Goal: Task Accomplishment & Management: Complete application form

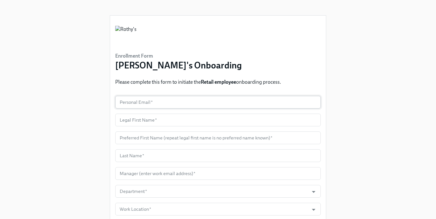
click at [177, 104] on input "text" at bounding box center [218, 102] width 206 height 13
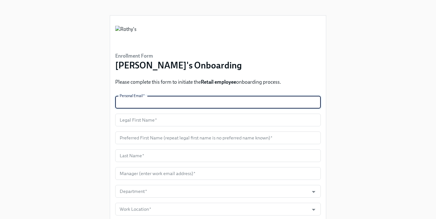
paste input "[EMAIL_ADDRESS][DOMAIN_NAME]"
type input "[EMAIL_ADDRESS][DOMAIN_NAME]"
click at [150, 122] on input "text" at bounding box center [218, 120] width 206 height 13
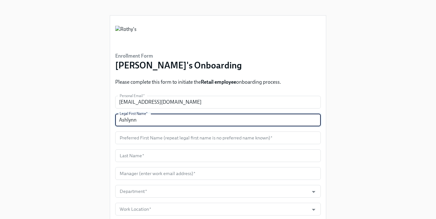
type input "Ashlynn"
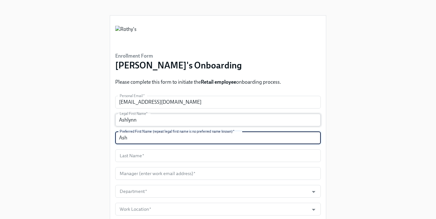
type input "Ash"
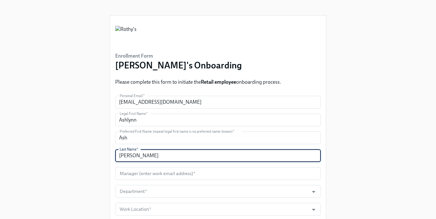
type input "[PERSON_NAME]"
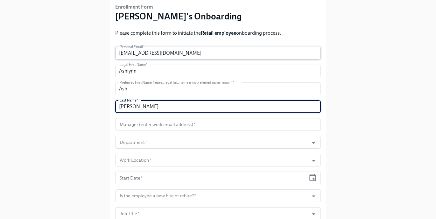
scroll to position [73, 0]
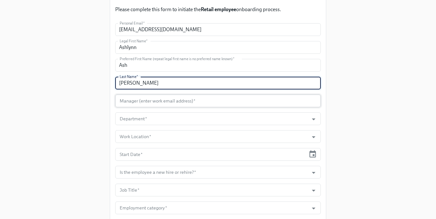
click at [188, 104] on input "text" at bounding box center [218, 101] width 206 height 13
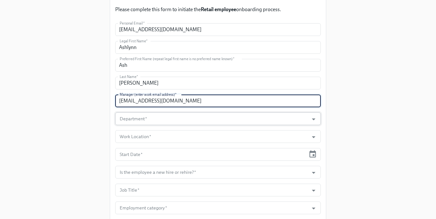
type input "[EMAIL_ADDRESS][DOMAIN_NAME]"
click at [190, 120] on input "Department   *" at bounding box center [211, 118] width 187 height 13
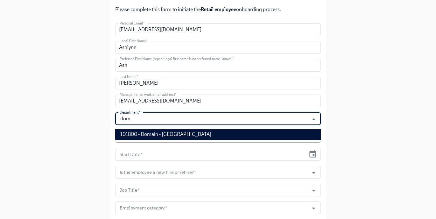
click at [189, 131] on li "101800 - Domain - [GEOGRAPHIC_DATA]" at bounding box center [218, 134] width 206 height 11
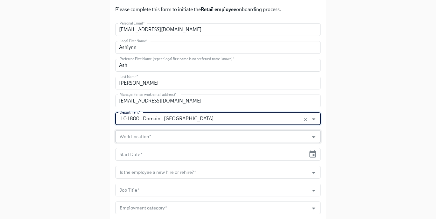
type input "101800 - Domain - [GEOGRAPHIC_DATA]"
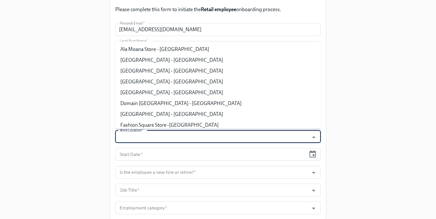
click at [176, 137] on input "Work Location   *" at bounding box center [211, 136] width 187 height 13
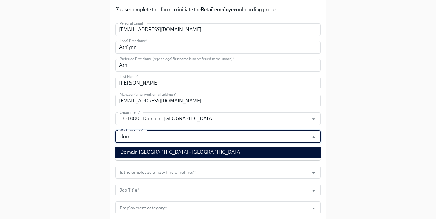
click at [178, 149] on li "Domain [GEOGRAPHIC_DATA] - [GEOGRAPHIC_DATA]" at bounding box center [218, 152] width 206 height 11
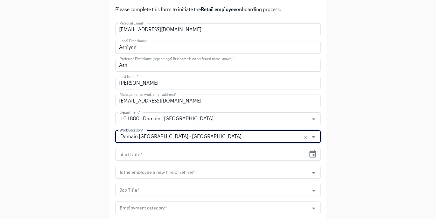
type input "Domain [GEOGRAPHIC_DATA] - [GEOGRAPHIC_DATA]"
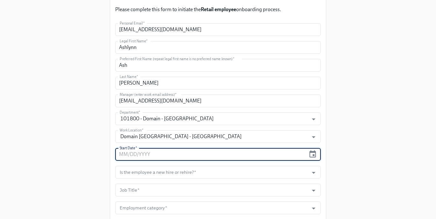
click at [227, 154] on input "text" at bounding box center [210, 154] width 191 height 13
type input "[DATE]"
click at [225, 172] on input "Is the employee a new hire or rehire?   *" at bounding box center [211, 172] width 187 height 13
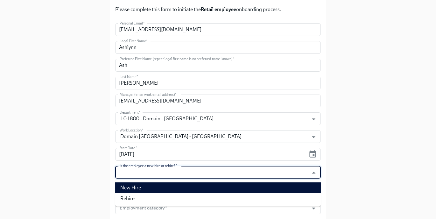
click at [212, 188] on li "New Hire" at bounding box center [218, 187] width 206 height 11
type input "New Hire"
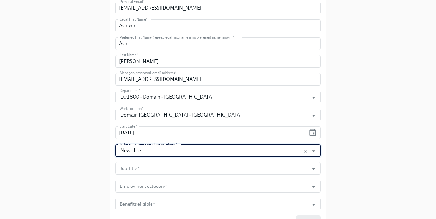
scroll to position [129, 0]
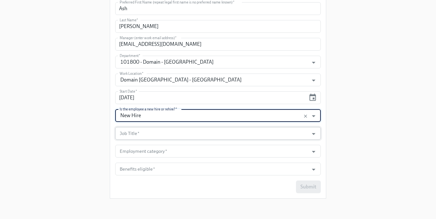
click at [158, 135] on input "Job Title   *" at bounding box center [211, 133] width 187 height 13
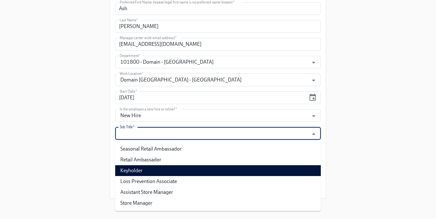
click at [156, 166] on li "Keyholder" at bounding box center [218, 170] width 206 height 11
type input "Keyholder"
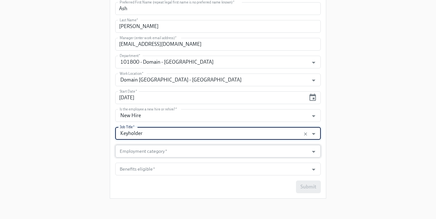
click at [156, 157] on input "Employment category   *" at bounding box center [211, 151] width 187 height 13
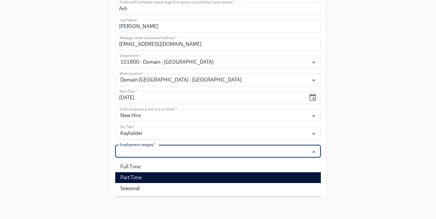
click at [152, 176] on li "Part Time" at bounding box center [218, 177] width 206 height 11
type input "Part Time"
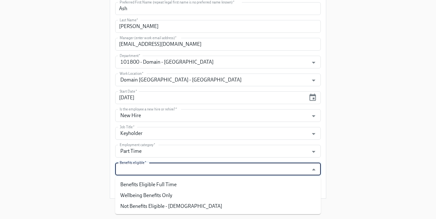
click at [153, 170] on input "Benefits eligible   *" at bounding box center [211, 169] width 187 height 13
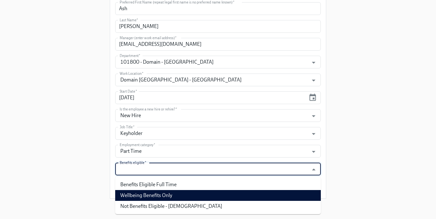
click at [152, 193] on li "Wellbeing Benefits Only" at bounding box center [218, 195] width 206 height 11
type input "Wellbeing Benefits Only"
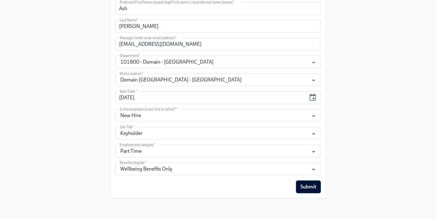
click at [310, 185] on span "Submit" at bounding box center [309, 187] width 16 height 6
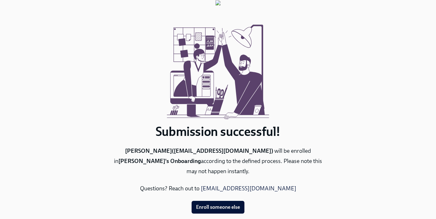
scroll to position [20, 0]
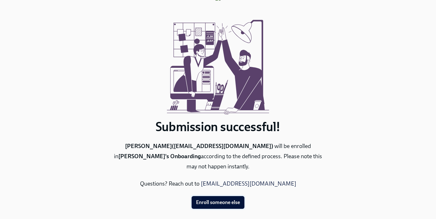
click at [229, 199] on span "Enroll someone else" at bounding box center [218, 202] width 44 height 6
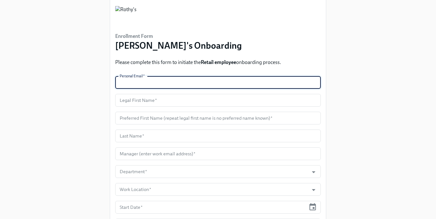
click at [161, 85] on input "text" at bounding box center [218, 82] width 206 height 13
type input "v"
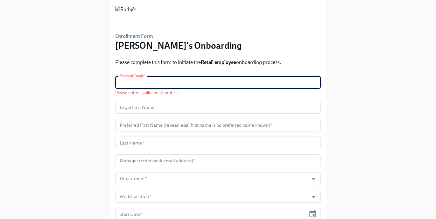
paste input "[PERSON_NAME][EMAIL_ADDRESS][PERSON_NAME][DOMAIN_NAME]"
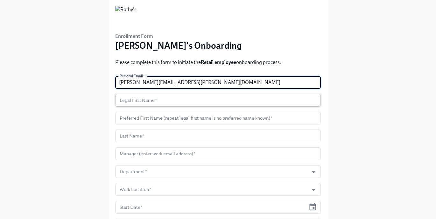
type input "[PERSON_NAME][EMAIL_ADDRESS][PERSON_NAME][DOMAIN_NAME]"
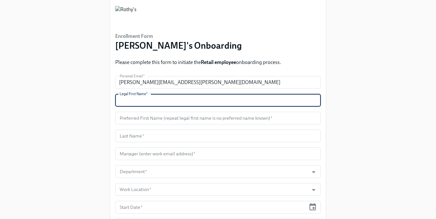
click at [144, 97] on input "text" at bounding box center [218, 100] width 206 height 13
type input "[PERSON_NAME]"
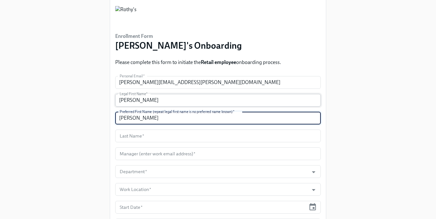
type input "[PERSON_NAME]"
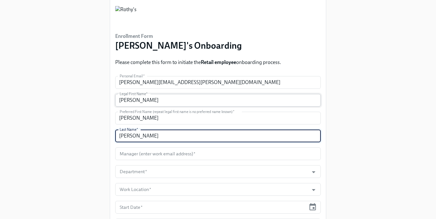
type input "[PERSON_NAME]"
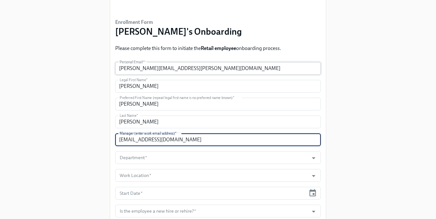
scroll to position [36, 0]
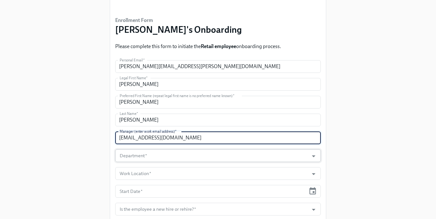
type input "[EMAIL_ADDRESS][DOMAIN_NAME]"
click at [146, 162] on input "Department   *" at bounding box center [211, 155] width 187 height 13
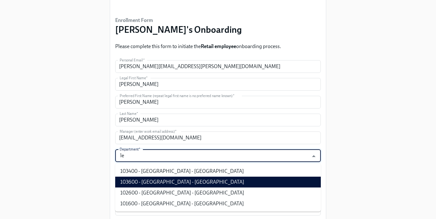
click at [151, 180] on li "103600 - [GEOGRAPHIC_DATA] - [GEOGRAPHIC_DATA]" at bounding box center [218, 182] width 206 height 11
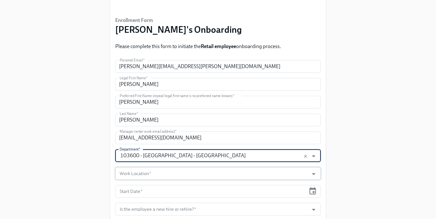
type input "103600 - [GEOGRAPHIC_DATA] - [GEOGRAPHIC_DATA]"
click at [151, 172] on input "Work Location   *" at bounding box center [211, 173] width 187 height 13
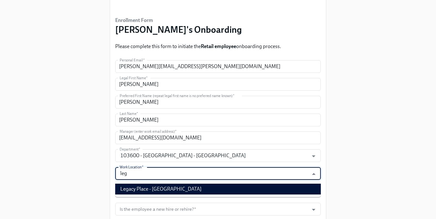
click at [153, 189] on li "Legacy Place - [GEOGRAPHIC_DATA]" at bounding box center [218, 189] width 206 height 11
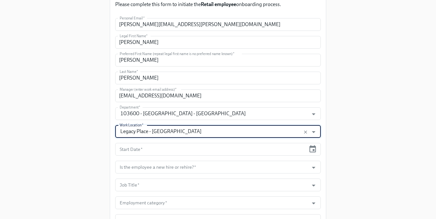
scroll to position [101, 0]
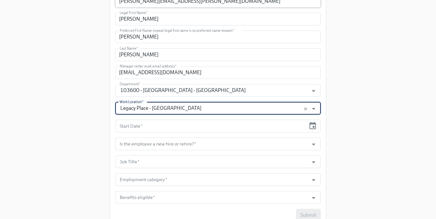
type input "Legacy Place - [GEOGRAPHIC_DATA]"
click at [234, 123] on input "text" at bounding box center [210, 126] width 191 height 13
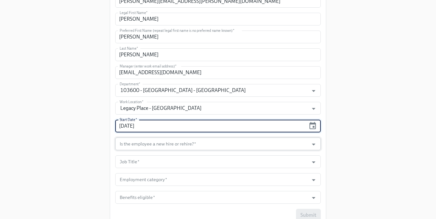
type input "[DATE]"
click at [231, 142] on input "Is the employee a new hire or rehire?   *" at bounding box center [211, 144] width 187 height 13
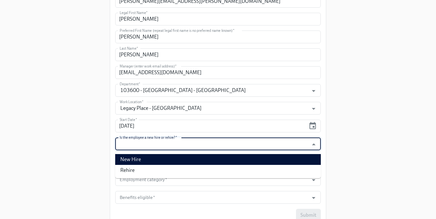
click at [213, 163] on li "New Hire" at bounding box center [218, 159] width 206 height 11
type input "New Hire"
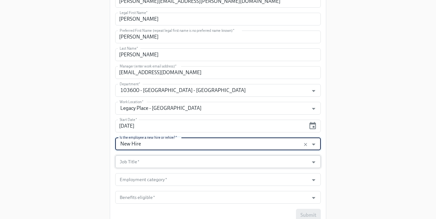
click at [173, 166] on input "Job Title   *" at bounding box center [211, 161] width 187 height 13
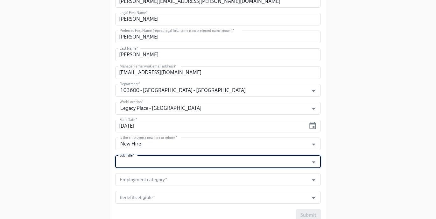
click at [155, 163] on input "Job Title   *" at bounding box center [211, 161] width 187 height 13
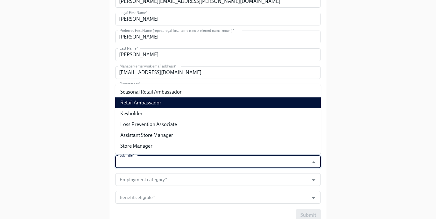
click at [162, 103] on li "Retail Ambassador" at bounding box center [218, 102] width 206 height 11
type input "Retail Ambassador"
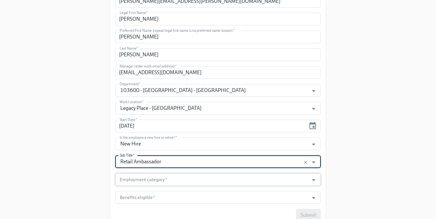
click at [154, 182] on input "Employment category   *" at bounding box center [211, 179] width 187 height 13
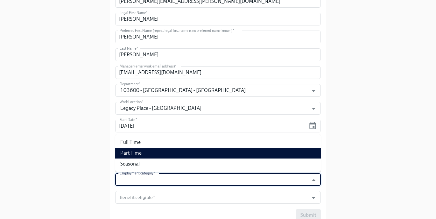
click at [150, 150] on li "Part Time" at bounding box center [218, 153] width 206 height 11
type input "Part Time"
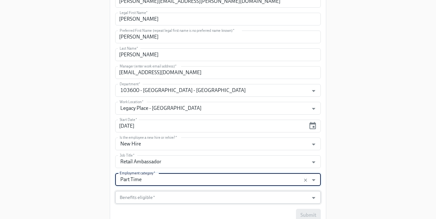
click at [150, 194] on input "Benefits eligible   *" at bounding box center [211, 197] width 187 height 13
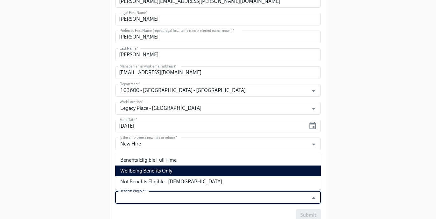
click at [152, 173] on li "Wellbeing Benefits Only" at bounding box center [218, 171] width 206 height 11
type input "Wellbeing Benefits Only"
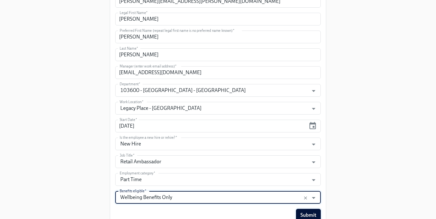
click at [312, 216] on span "Submit" at bounding box center [309, 215] width 16 height 6
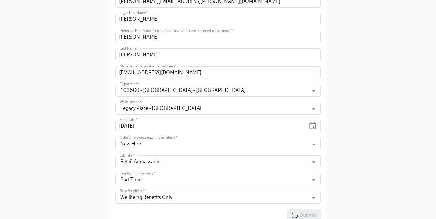
scroll to position [0, 0]
